Goal: Information Seeking & Learning: Learn about a topic

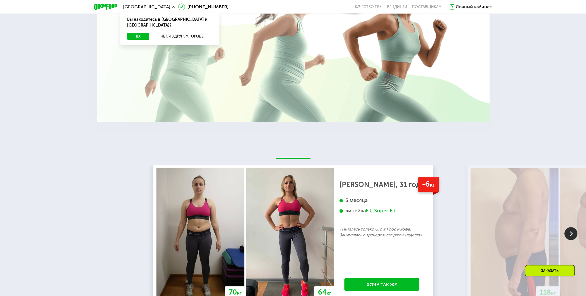
scroll to position [778, 0]
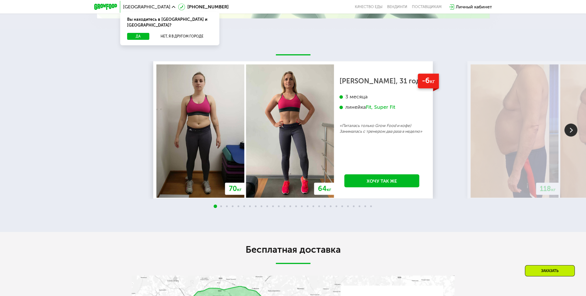
click at [566, 133] on img at bounding box center [571, 129] width 13 height 13
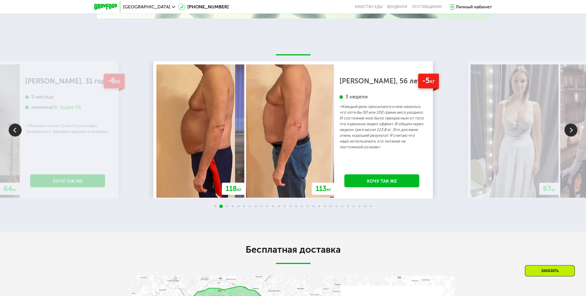
click at [566, 133] on img at bounding box center [571, 129] width 13 height 13
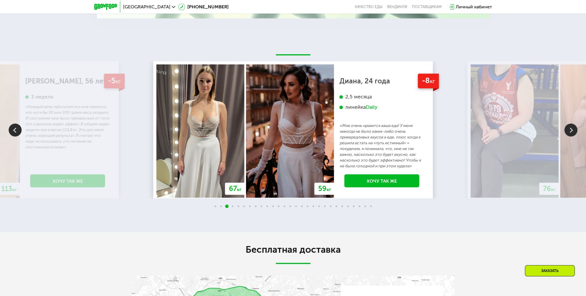
click at [570, 130] on img at bounding box center [571, 129] width 13 height 13
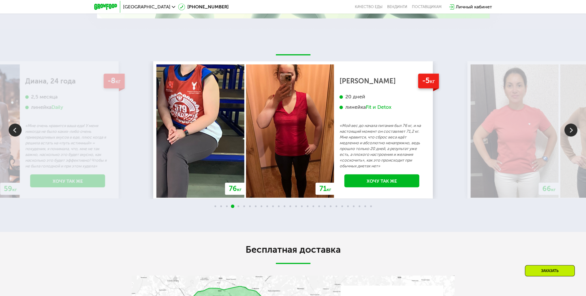
click at [570, 130] on img at bounding box center [571, 129] width 13 height 13
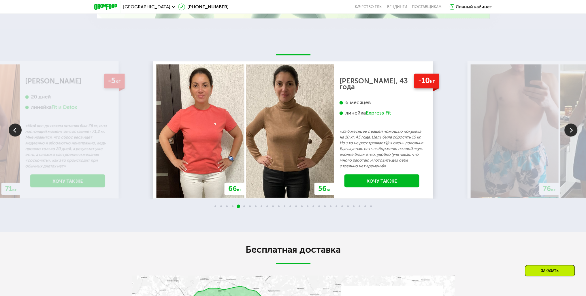
click at [570, 130] on img at bounding box center [571, 129] width 13 height 13
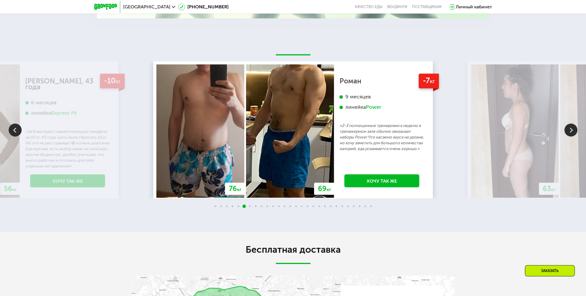
click at [567, 135] on img at bounding box center [571, 129] width 13 height 13
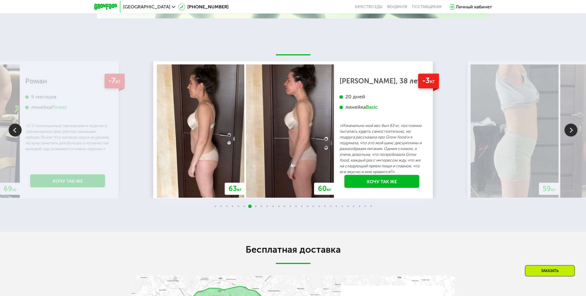
click at [19, 131] on img at bounding box center [15, 129] width 13 height 13
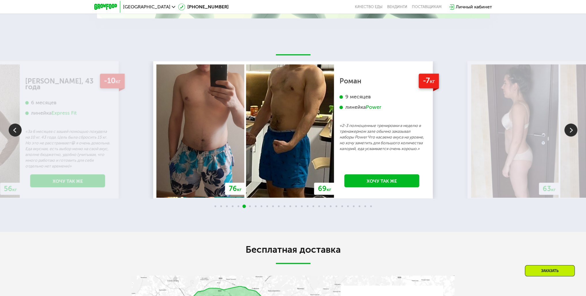
click at [573, 135] on img at bounding box center [571, 129] width 13 height 13
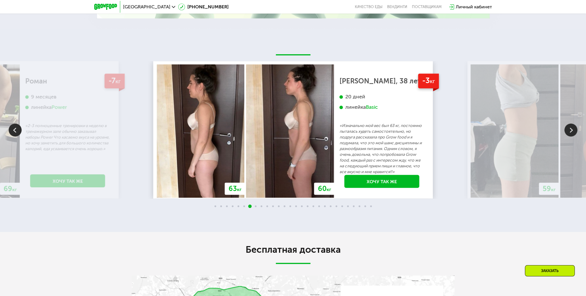
click at [570, 129] on img at bounding box center [571, 129] width 13 height 13
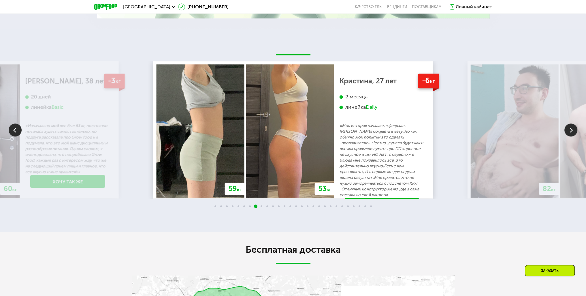
click at [570, 134] on img at bounding box center [571, 129] width 13 height 13
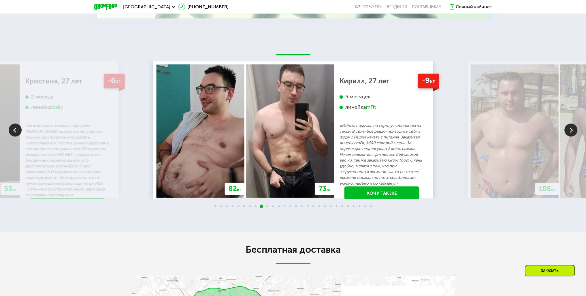
click at [565, 133] on img at bounding box center [571, 129] width 13 height 13
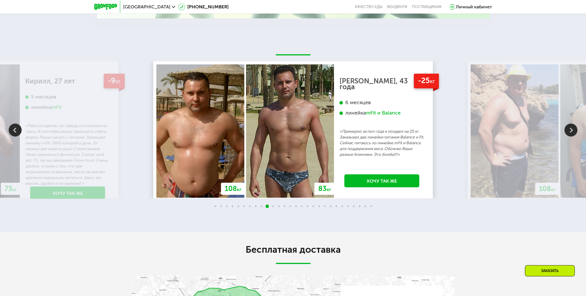
click at [571, 130] on img at bounding box center [571, 129] width 13 height 13
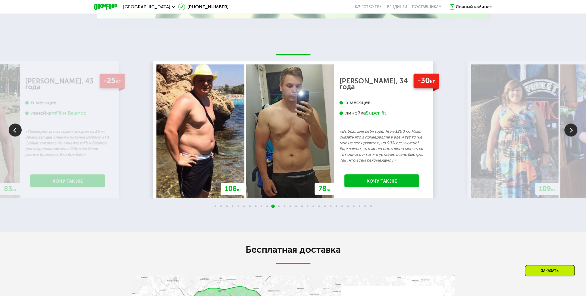
click at [572, 129] on img at bounding box center [571, 129] width 13 height 13
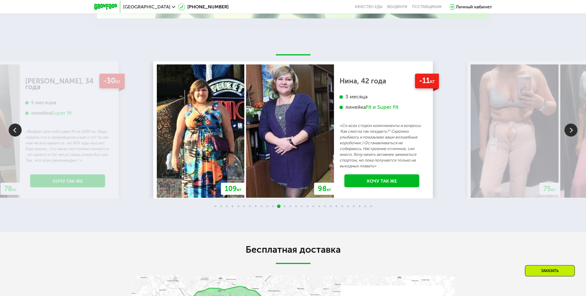
click at [570, 133] on img at bounding box center [571, 129] width 13 height 13
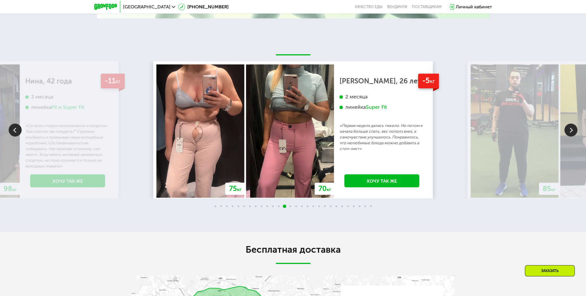
click at [570, 131] on img at bounding box center [571, 129] width 13 height 13
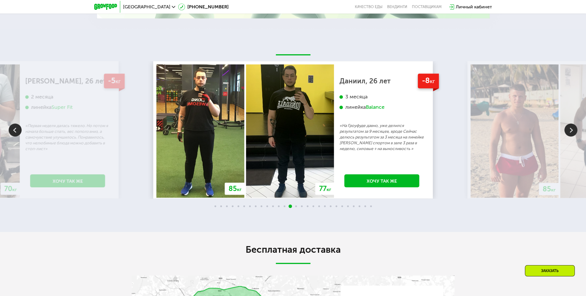
click at [568, 128] on img at bounding box center [571, 129] width 13 height 13
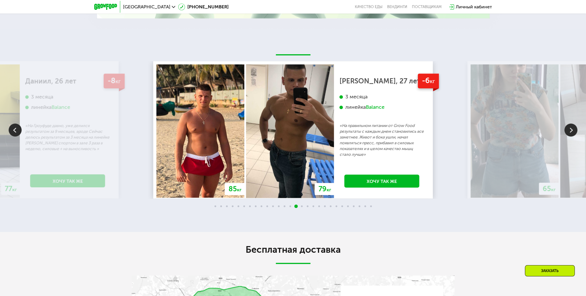
click at [571, 132] on img at bounding box center [571, 129] width 13 height 13
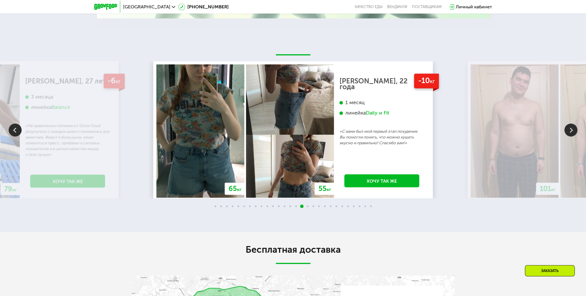
click at [567, 130] on img at bounding box center [571, 129] width 13 height 13
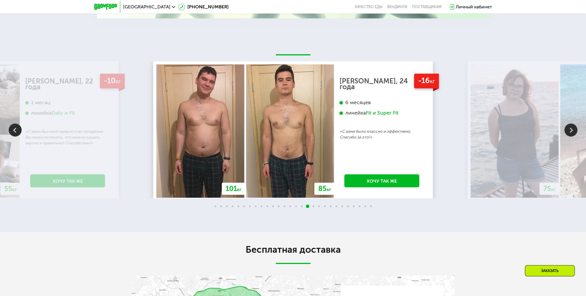
click at [571, 136] on img at bounding box center [571, 129] width 13 height 13
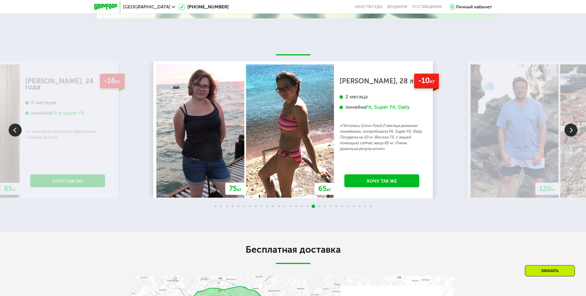
click at [571, 128] on img at bounding box center [571, 129] width 13 height 13
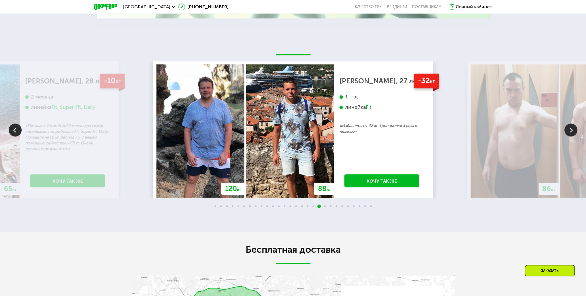
click at [572, 133] on img at bounding box center [571, 129] width 13 height 13
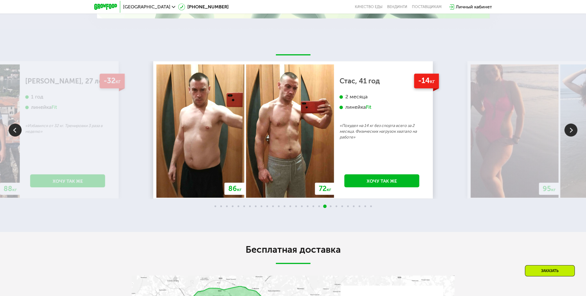
click at [573, 129] on img at bounding box center [571, 129] width 13 height 13
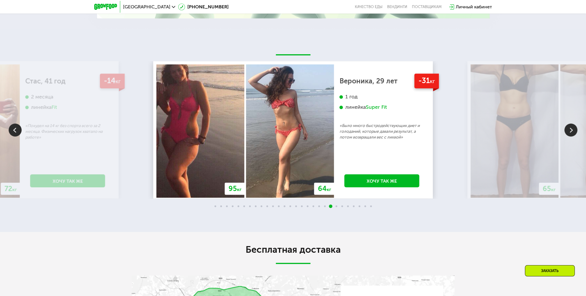
click at [572, 131] on img at bounding box center [571, 129] width 13 height 13
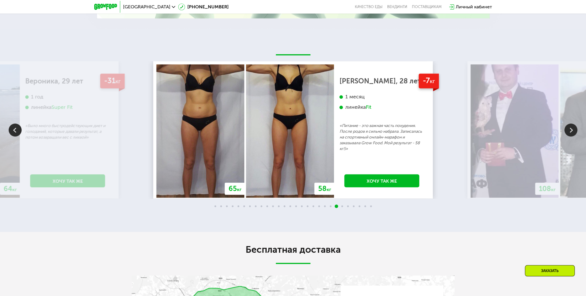
click at [570, 131] on img at bounding box center [571, 129] width 13 height 13
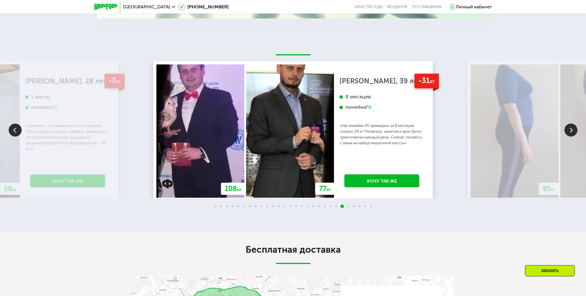
click at [566, 132] on img at bounding box center [571, 129] width 13 height 13
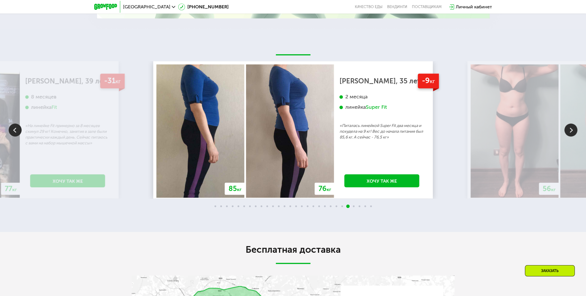
click at [573, 136] on img at bounding box center [571, 129] width 13 height 13
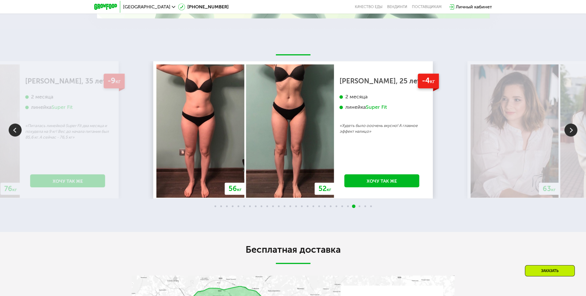
click at [572, 135] on img at bounding box center [571, 129] width 13 height 13
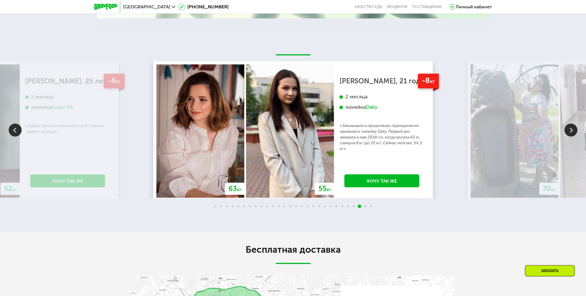
click at [568, 133] on img at bounding box center [571, 129] width 13 height 13
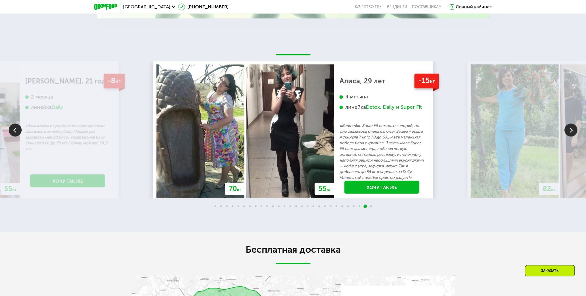
click at [569, 133] on img at bounding box center [571, 129] width 13 height 13
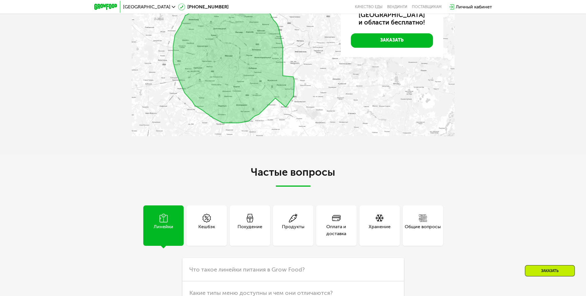
scroll to position [1067, 0]
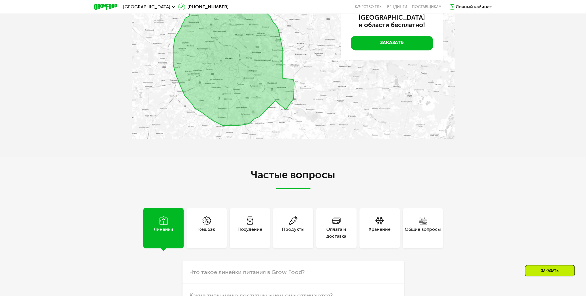
click at [337, 223] on icon at bounding box center [336, 220] width 9 height 9
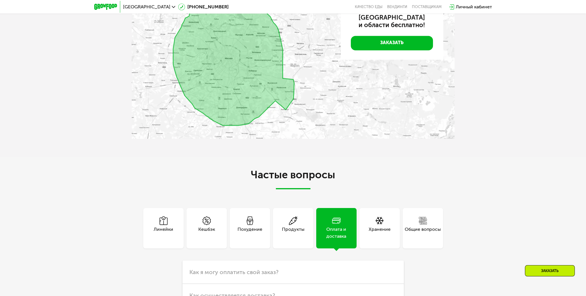
click at [210, 228] on div "Кешбэк" at bounding box center [206, 233] width 17 height 14
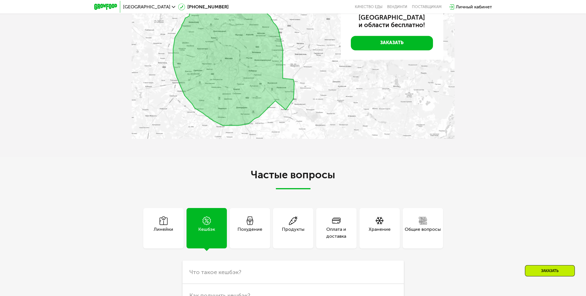
click at [238, 226] on div "Похудение" at bounding box center [250, 233] width 25 height 14
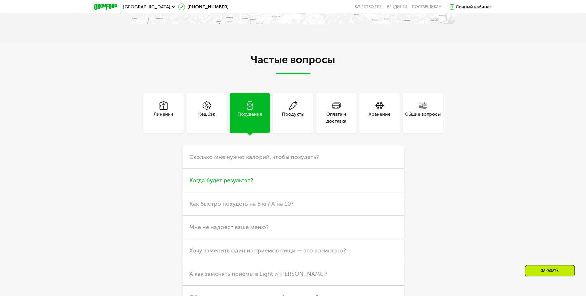
scroll to position [1211, 0]
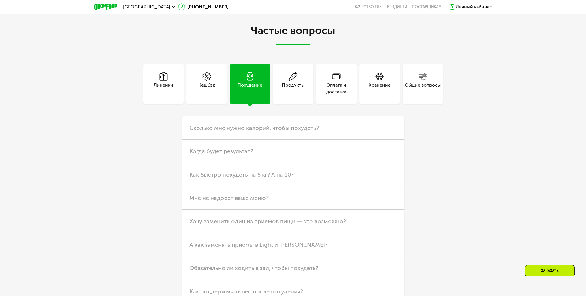
click at [150, 85] on div "Линейки" at bounding box center [163, 84] width 40 height 40
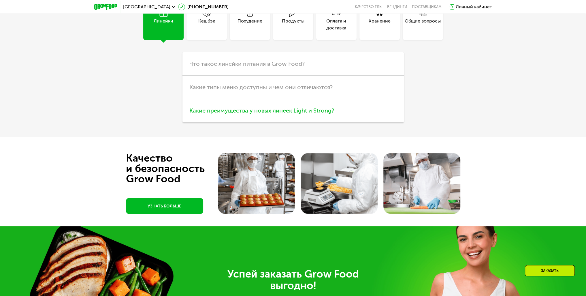
scroll to position [1196, 0]
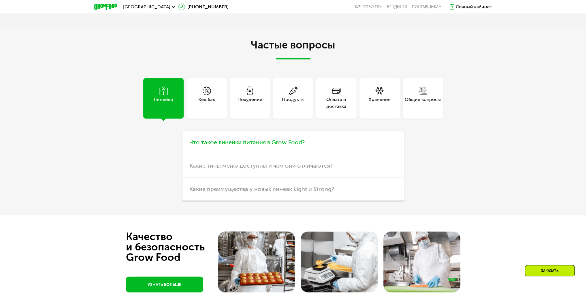
click at [273, 141] on span "Что такое линейки питания в Grow Food?" at bounding box center [246, 142] width 115 height 7
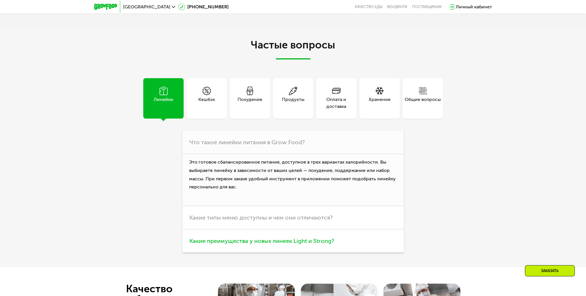
click at [257, 243] on span "Какие преимущества у новых линеек Light и Strong?" at bounding box center [261, 240] width 145 height 7
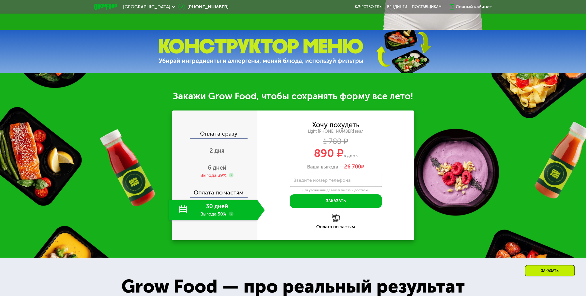
scroll to position [259, 0]
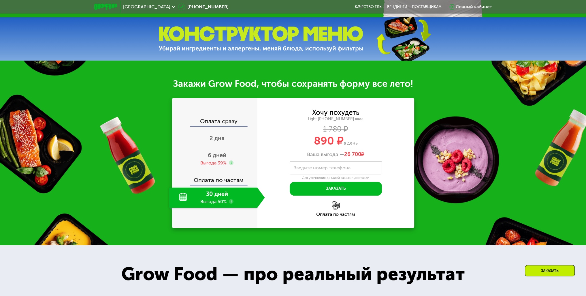
click at [270, 39] on img at bounding box center [261, 39] width 205 height 26
click at [272, 33] on img at bounding box center [261, 39] width 205 height 26
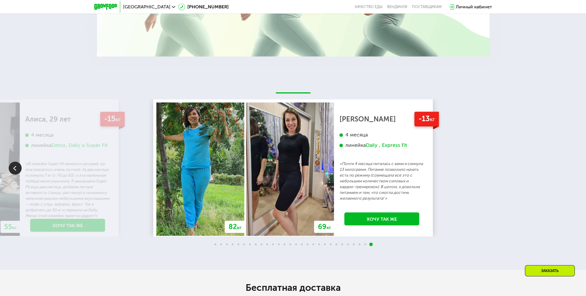
scroll to position [836, 0]
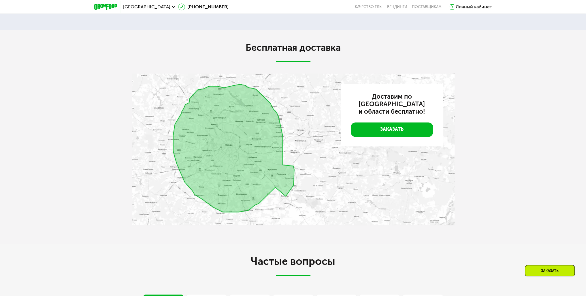
click at [542, 275] on div "Заказать" at bounding box center [550, 270] width 50 height 11
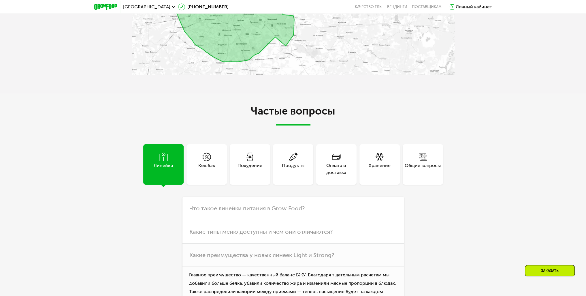
scroll to position [1129, 0]
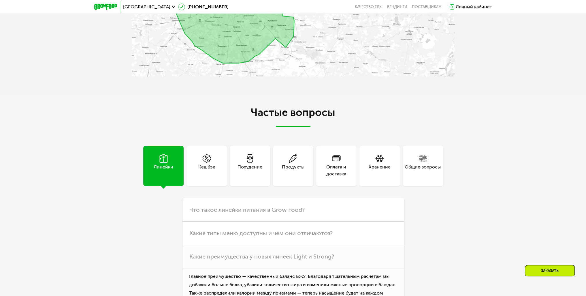
click at [280, 159] on div "Продукты" at bounding box center [293, 166] width 40 height 40
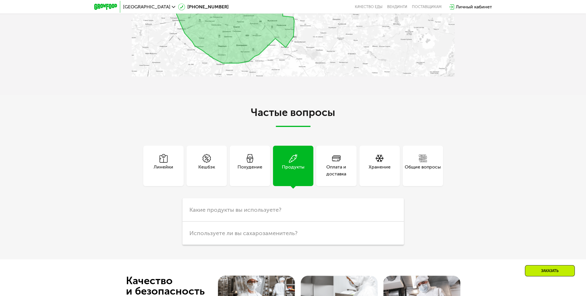
click at [261, 158] on div "Похудение" at bounding box center [250, 166] width 40 height 40
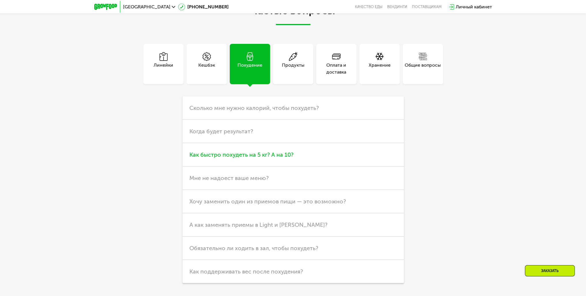
scroll to position [1244, 0]
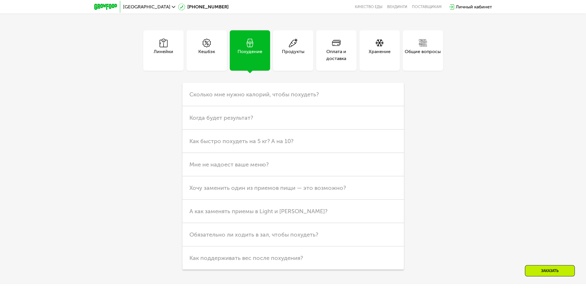
click at [291, 48] on div "Продукты" at bounding box center [293, 55] width 22 height 14
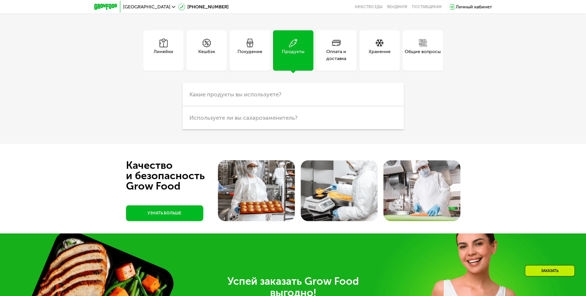
click at [375, 44] on icon at bounding box center [379, 43] width 9 height 9
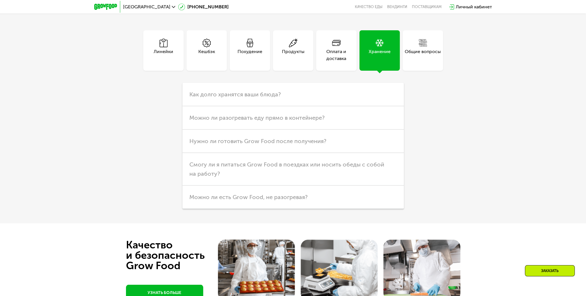
click at [411, 42] on div "Общие вопросы" at bounding box center [423, 50] width 40 height 40
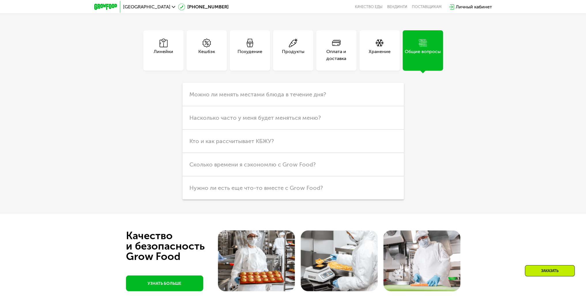
click at [191, 51] on div "Кешбэк" at bounding box center [207, 50] width 40 height 40
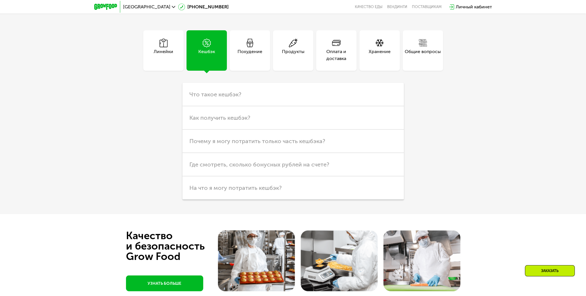
click at [174, 48] on div "Линейки" at bounding box center [163, 50] width 40 height 40
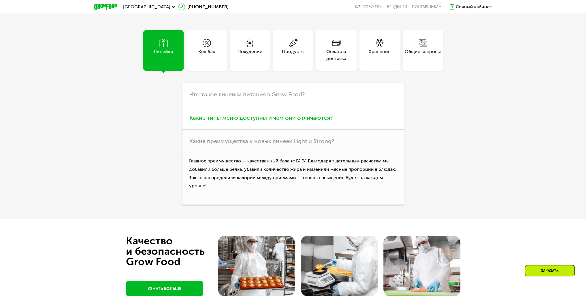
click at [256, 123] on h3 "Какие типы меню доступны и чем они отличаются?" at bounding box center [292, 117] width 221 height 23
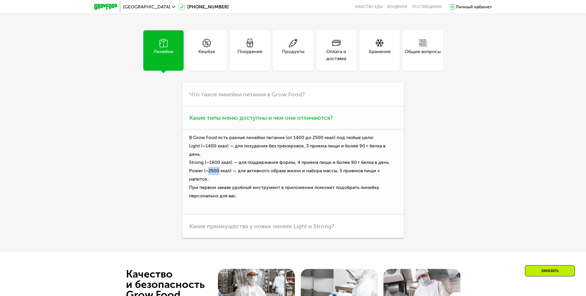
drag, startPoint x: 208, startPoint y: 165, endPoint x: 217, endPoint y: 165, distance: 8.9
click at [217, 165] on p "В Grow Food есть разные линейки питания (от [DATE] до 2500 ккал) под любые цели…" at bounding box center [292, 171] width 221 height 85
